Goal: Find specific page/section: Find specific page/section

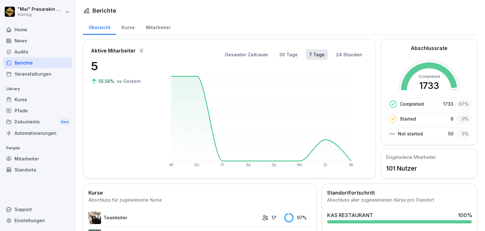
scroll to position [158, 0]
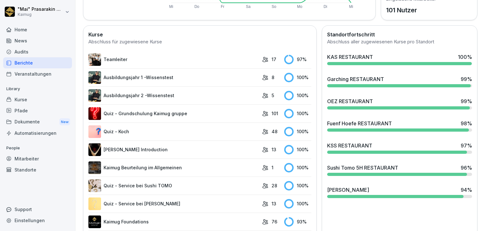
click at [347, 125] on div "Fuenf Hoefe RESTAURANT" at bounding box center [359, 123] width 65 height 8
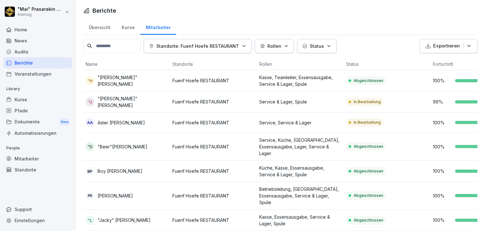
click at [102, 29] on div "Übersicht" at bounding box center [99, 27] width 33 height 16
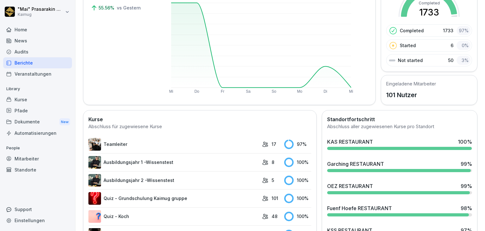
scroll to position [95, 0]
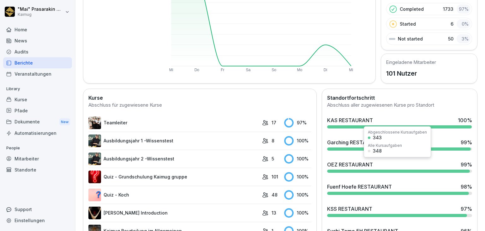
click at [354, 169] on div at bounding box center [398, 170] width 143 height 3
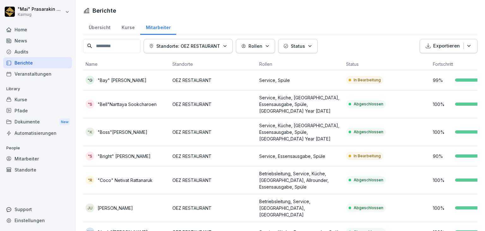
click at [102, 25] on div "Übersicht" at bounding box center [99, 27] width 33 height 16
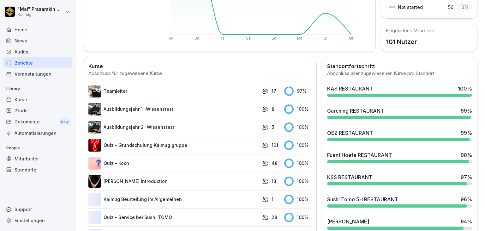
scroll to position [158, 0]
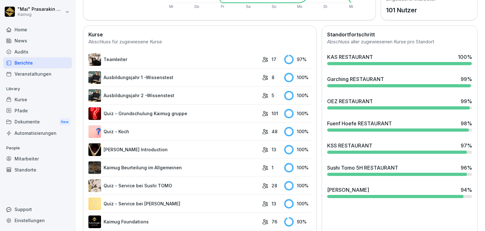
click at [385, 170] on div "Sushi Tomo 5H RESTAURANT" at bounding box center [362, 168] width 71 height 8
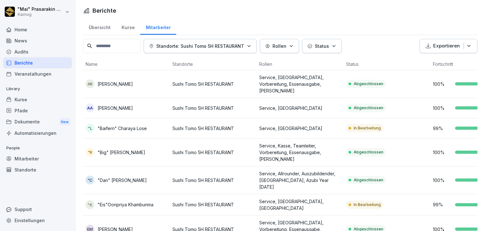
click at [100, 24] on div "Übersicht" at bounding box center [99, 27] width 33 height 16
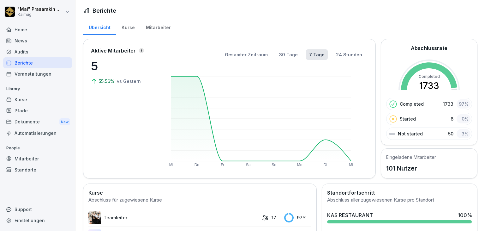
click at [98, 26] on div "Übersicht" at bounding box center [99, 27] width 33 height 16
